Goal: Navigation & Orientation: Find specific page/section

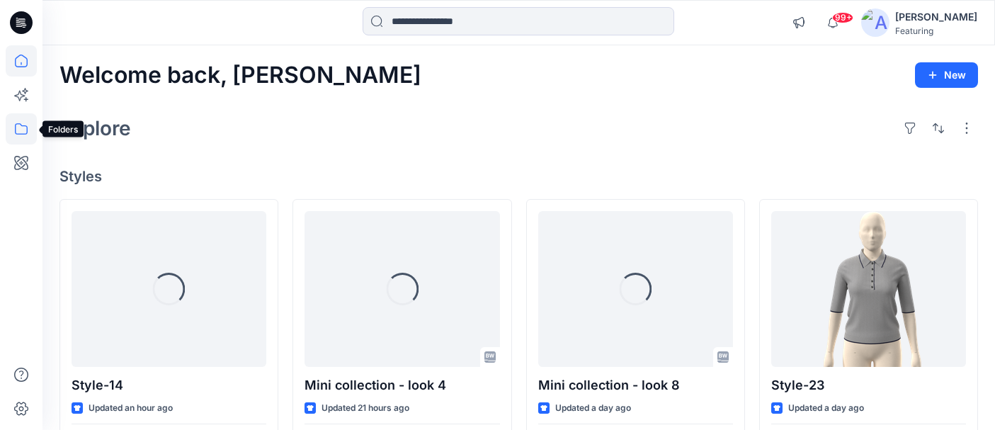
click at [21, 129] on icon at bounding box center [21, 128] width 31 height 31
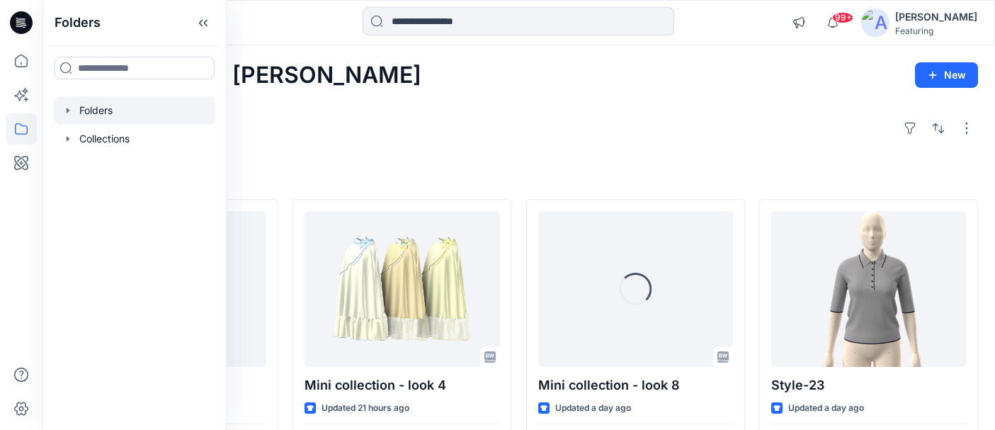
click at [103, 108] on div at bounding box center [134, 110] width 161 height 28
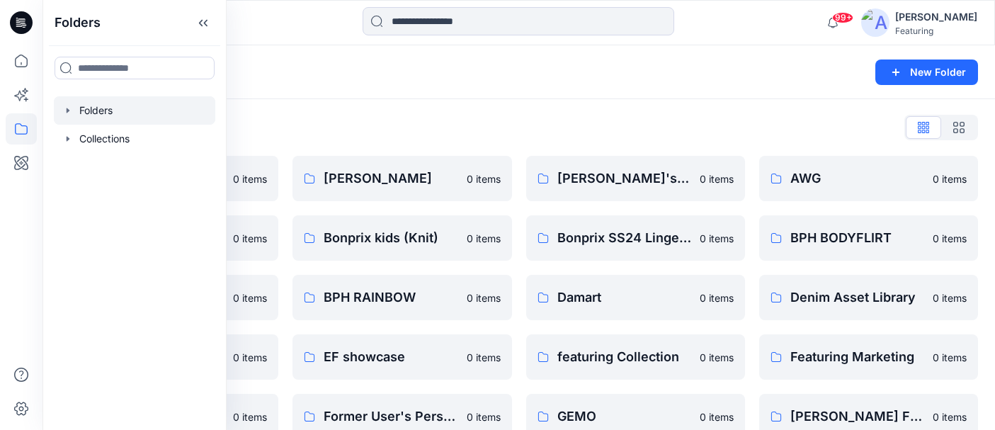
click at [300, 72] on div "Folders" at bounding box center [463, 72] width 808 height 20
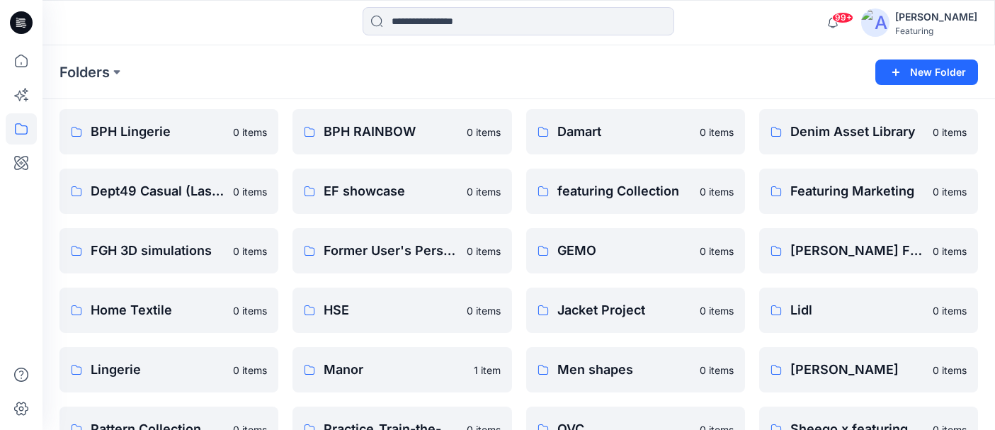
scroll to position [239, 0]
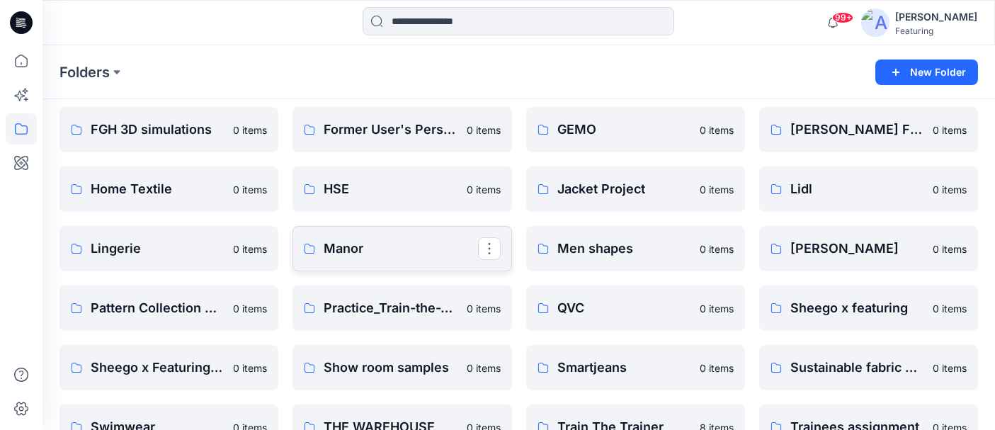
click at [397, 251] on p "Manor" at bounding box center [401, 249] width 154 height 20
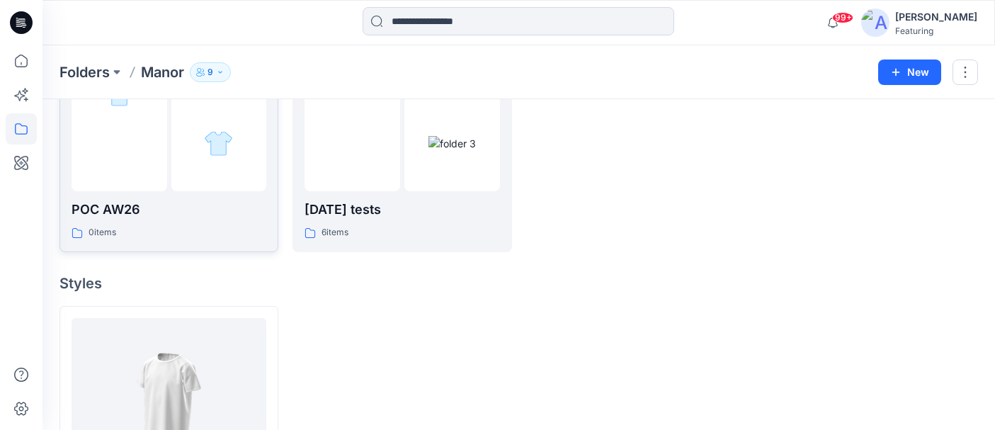
click at [161, 178] on div at bounding box center [120, 93] width 96 height 195
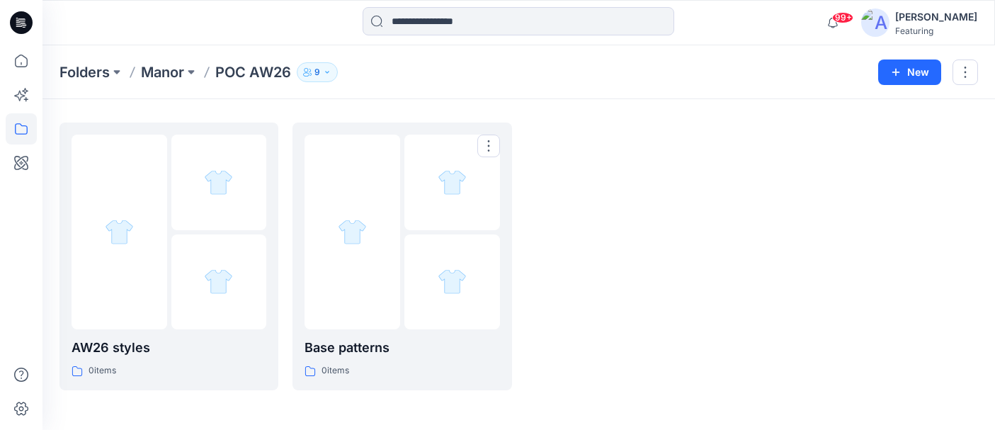
scroll to position [36, 0]
click at [373, 336] on div "Base patterns 0 items" at bounding box center [401, 257] width 195 height 244
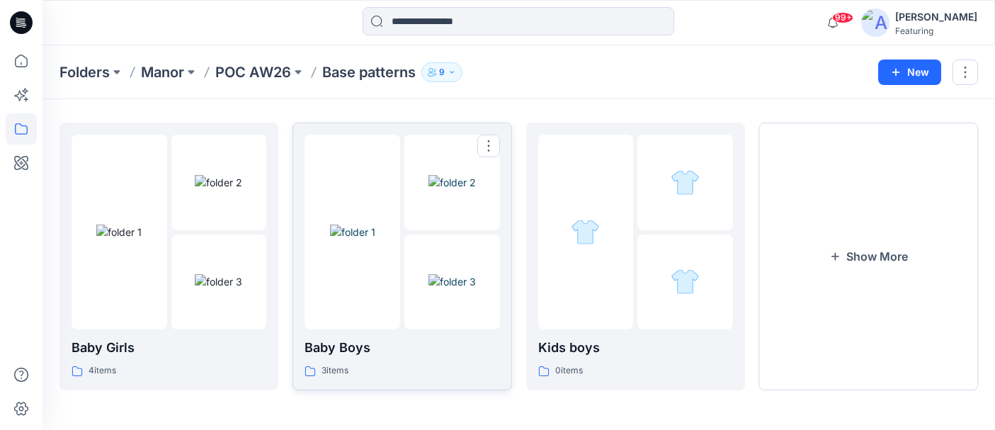
click at [367, 363] on div "3 items" at bounding box center [401, 370] width 195 height 15
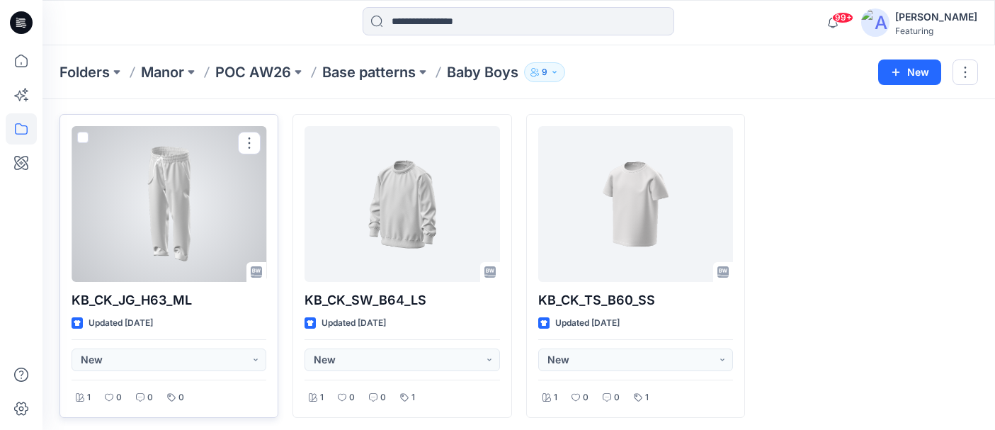
scroll to position [50, 0]
